Goal: Task Accomplishment & Management: Use online tool/utility

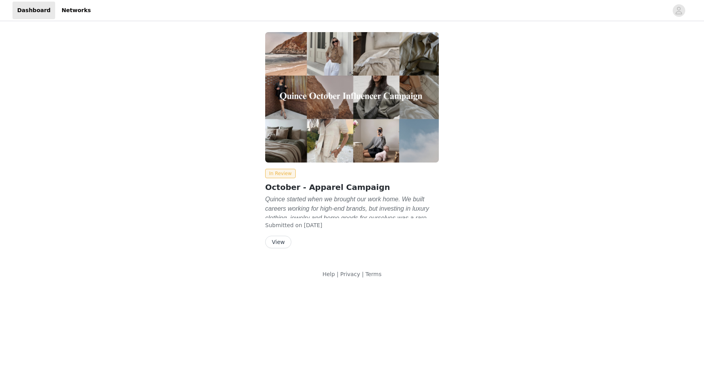
click at [276, 245] on button "View" at bounding box center [278, 242] width 26 height 13
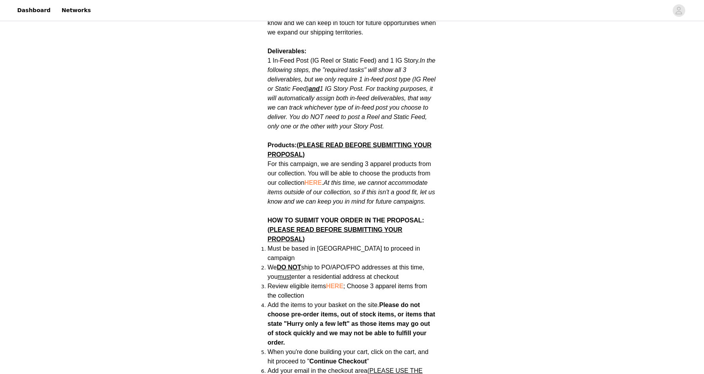
scroll to position [439, 0]
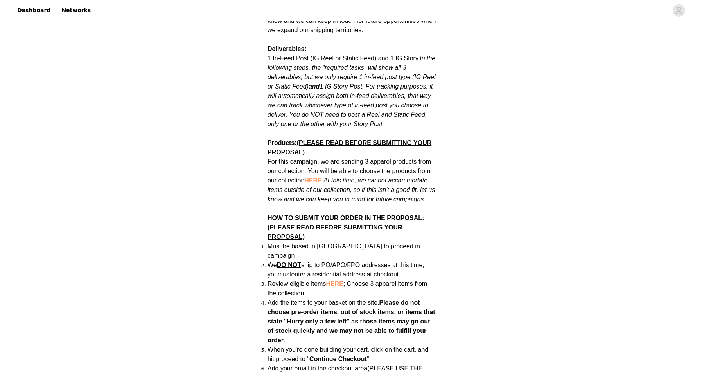
click at [317, 177] on span "HERE" at bounding box center [312, 180] width 17 height 7
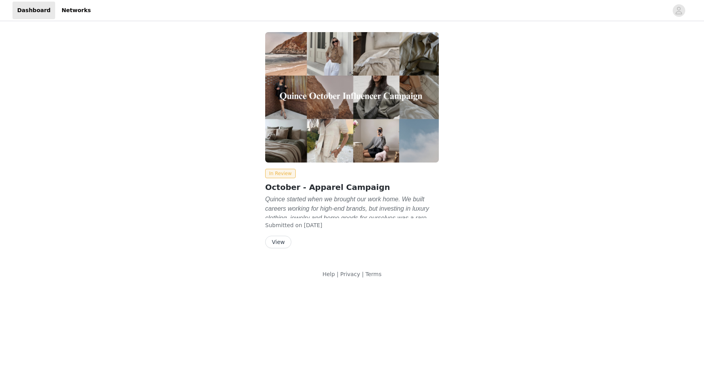
click at [277, 241] on button "View" at bounding box center [278, 242] width 26 height 13
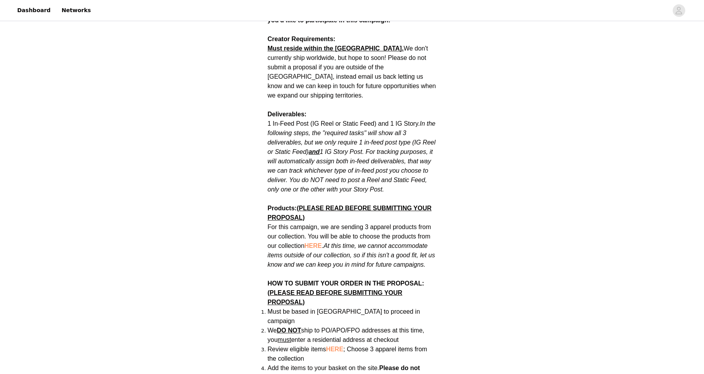
scroll to position [375, 0]
click at [318, 241] on span "HERE" at bounding box center [312, 244] width 17 height 7
